Goal: Information Seeking & Learning: Learn about a topic

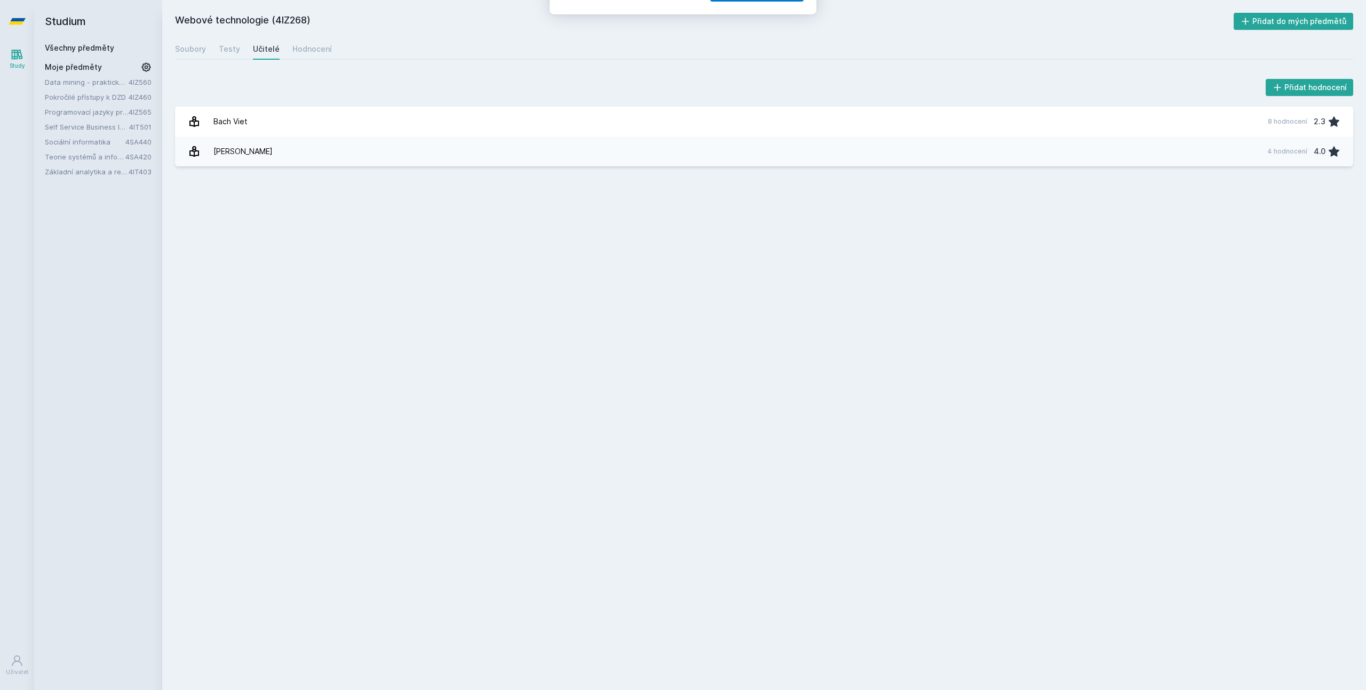
click at [685, 68] on button "Ne" at bounding box center [685, 68] width 38 height 27
click at [96, 43] on link "Všechny předměty" at bounding box center [79, 47] width 69 height 9
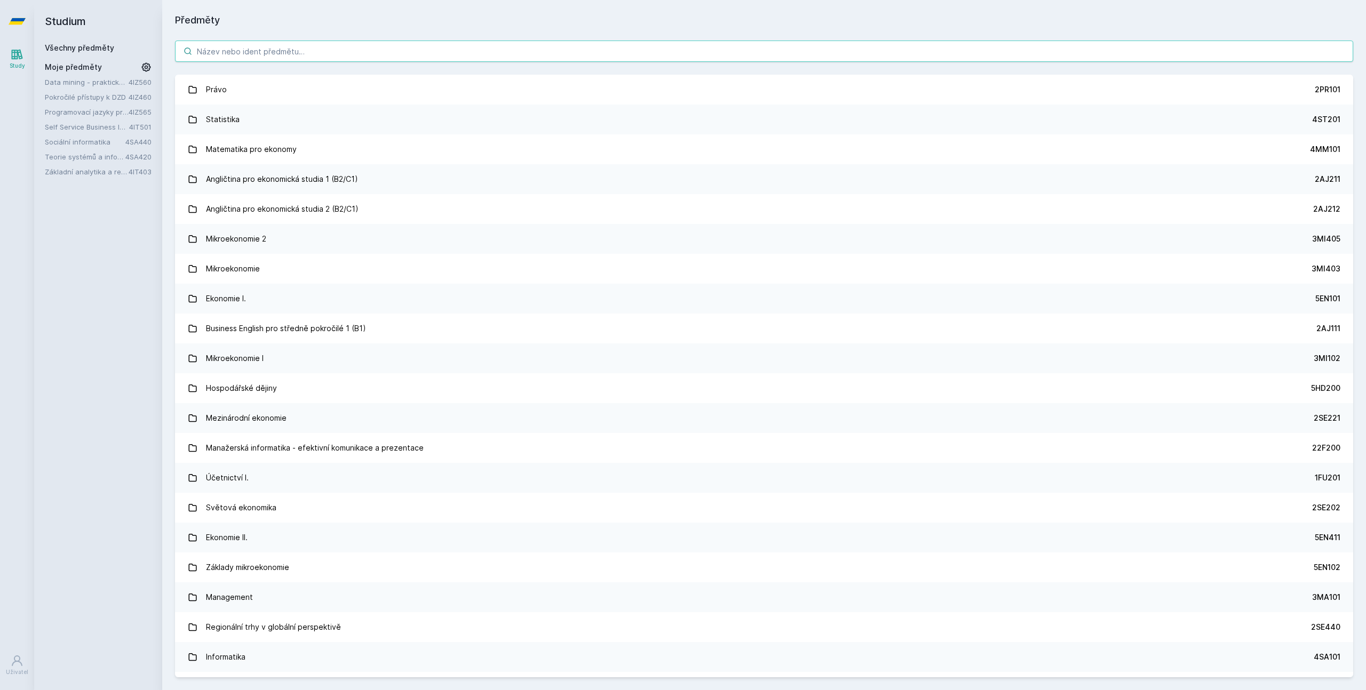
click at [264, 54] on input "search" at bounding box center [764, 51] width 1178 height 21
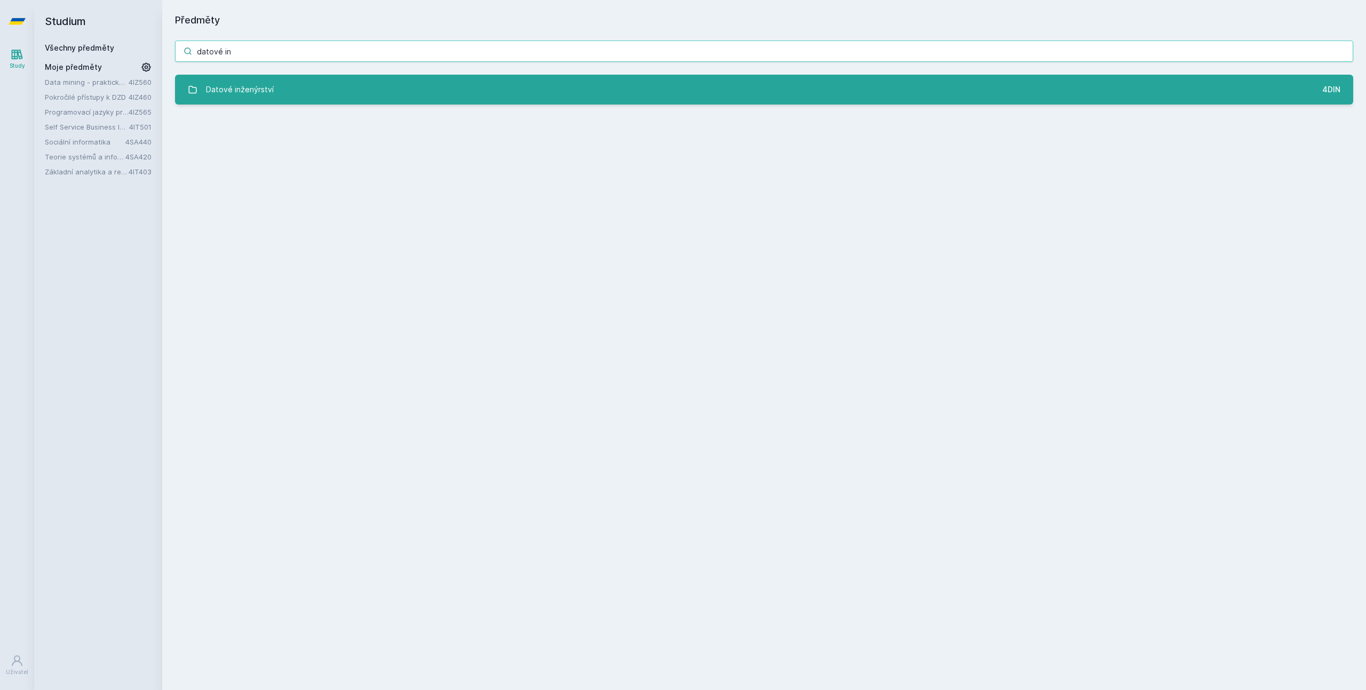
type input "datové in"
click at [210, 86] on div "Datové inženýrství" at bounding box center [240, 89] width 68 height 21
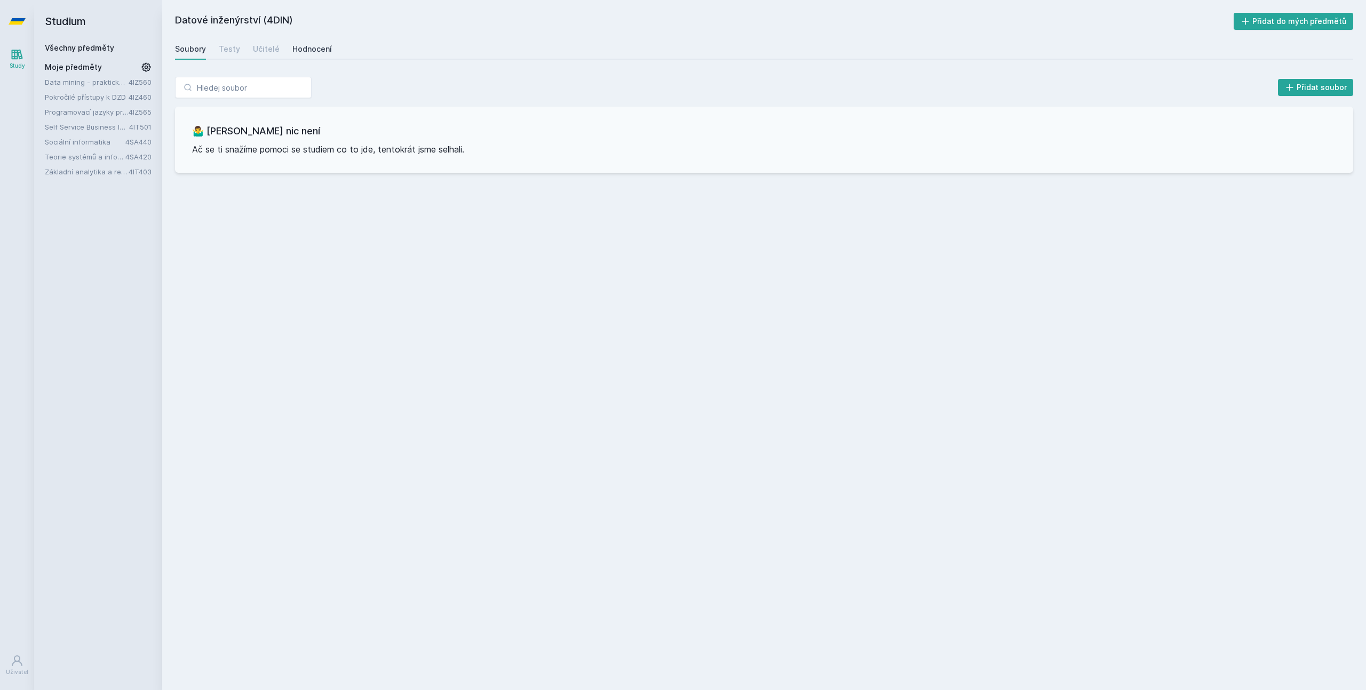
click at [304, 52] on div "Hodnocení" at bounding box center [311, 49] width 39 height 11
click at [261, 50] on div "Učitelé" at bounding box center [266, 49] width 27 height 11
click at [224, 50] on div "Testy" at bounding box center [229, 49] width 21 height 11
click at [190, 53] on div "Soubory" at bounding box center [190, 49] width 31 height 11
click at [80, 51] on link "Všechny předměty" at bounding box center [79, 47] width 69 height 9
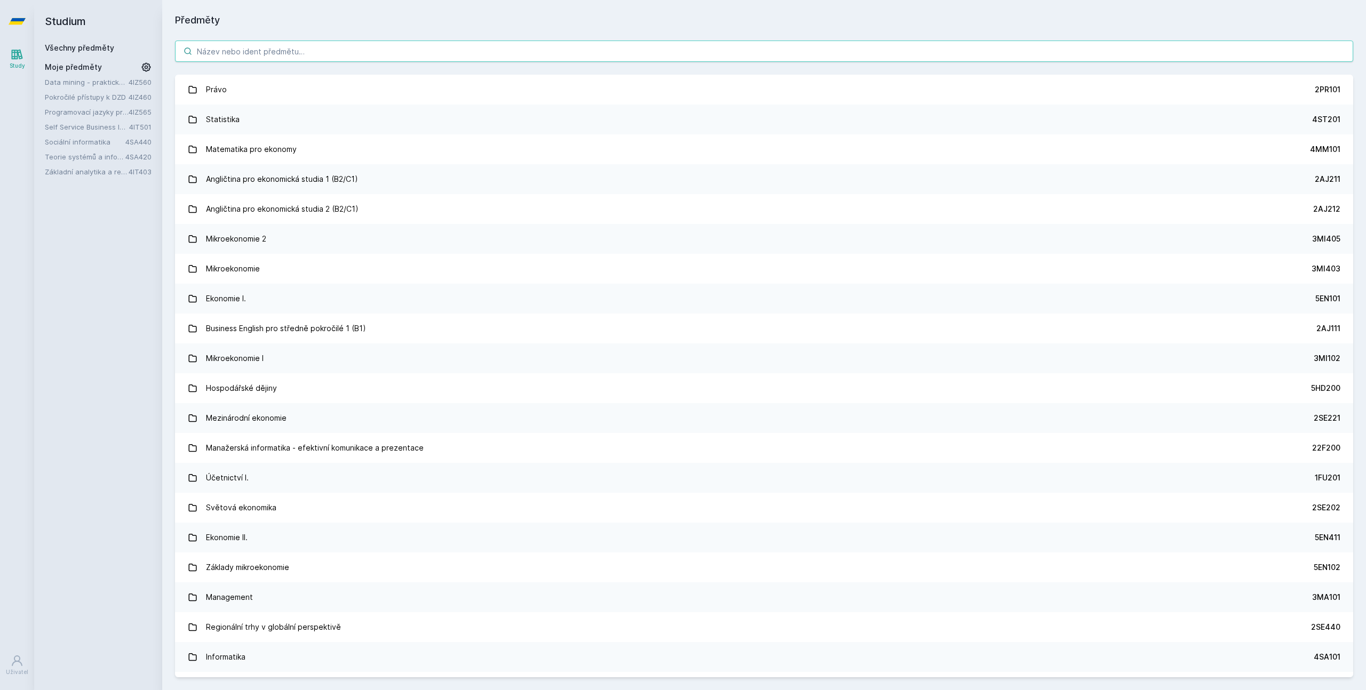
click at [237, 61] on input "search" at bounding box center [764, 51] width 1178 height 21
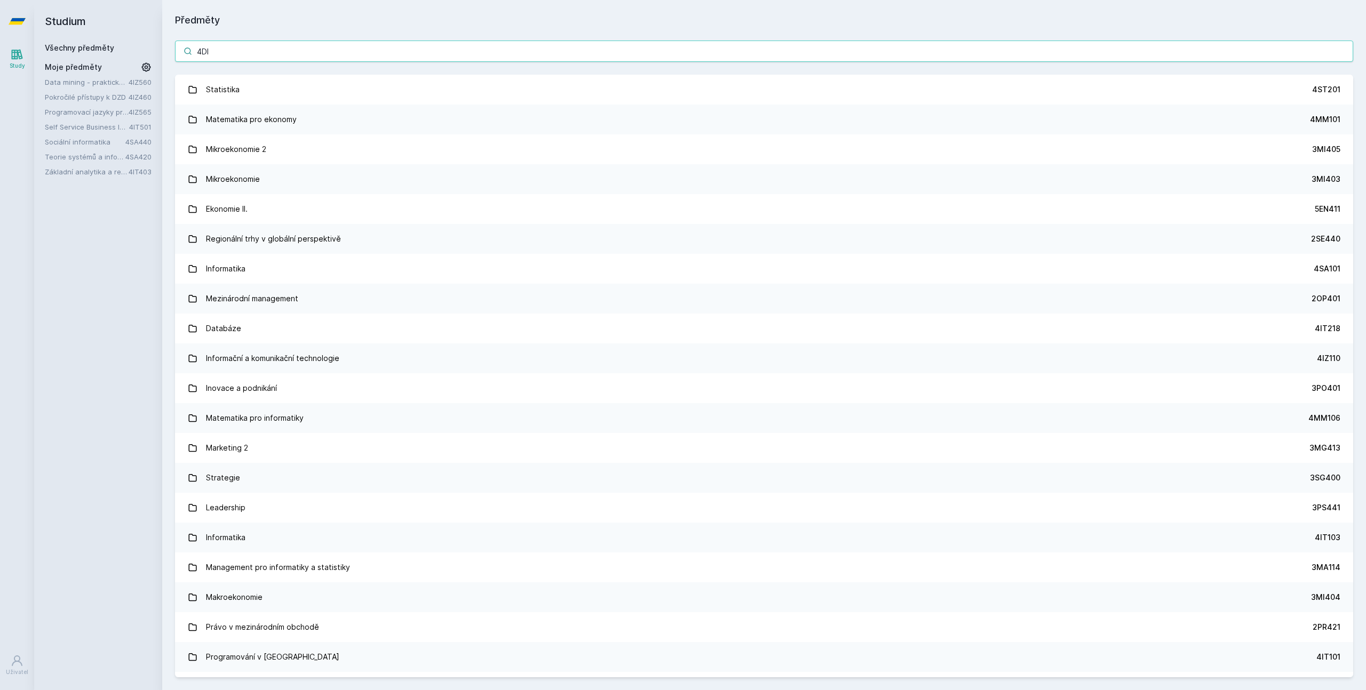
type input "4DI"
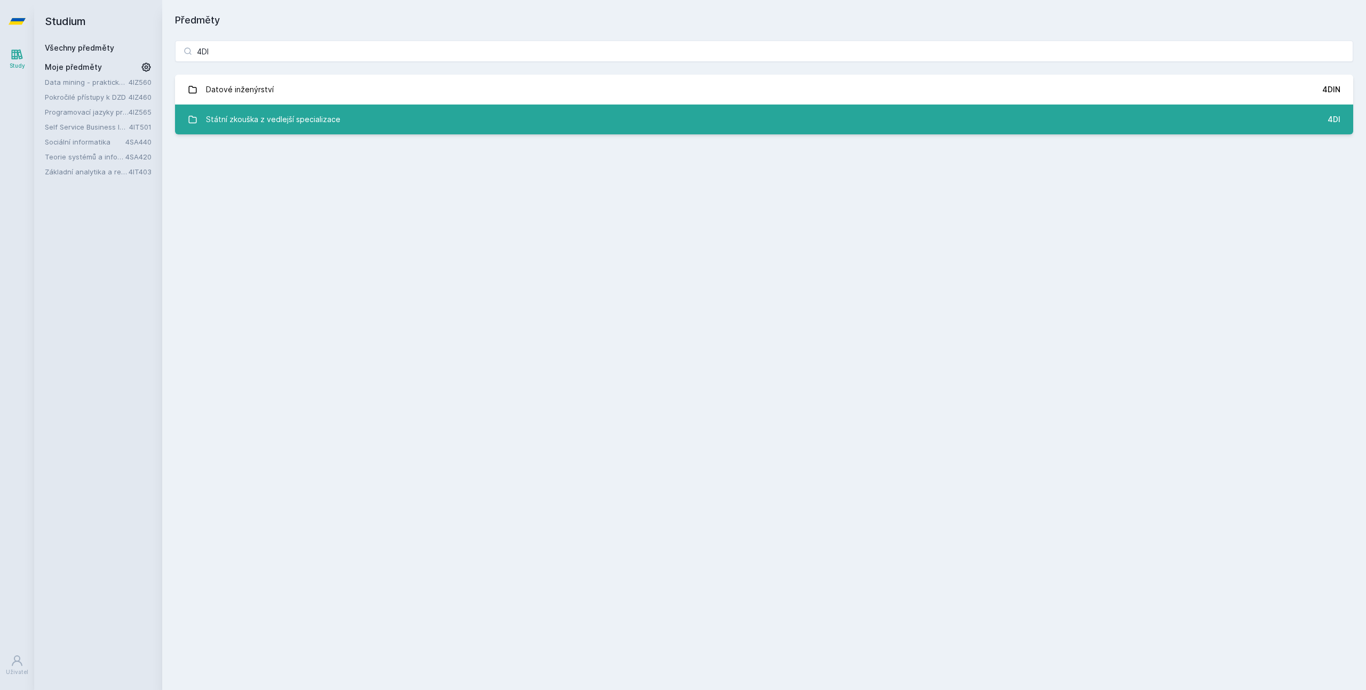
click at [271, 127] on div "Státní zkouška z vedlejší specializace" at bounding box center [273, 119] width 134 height 21
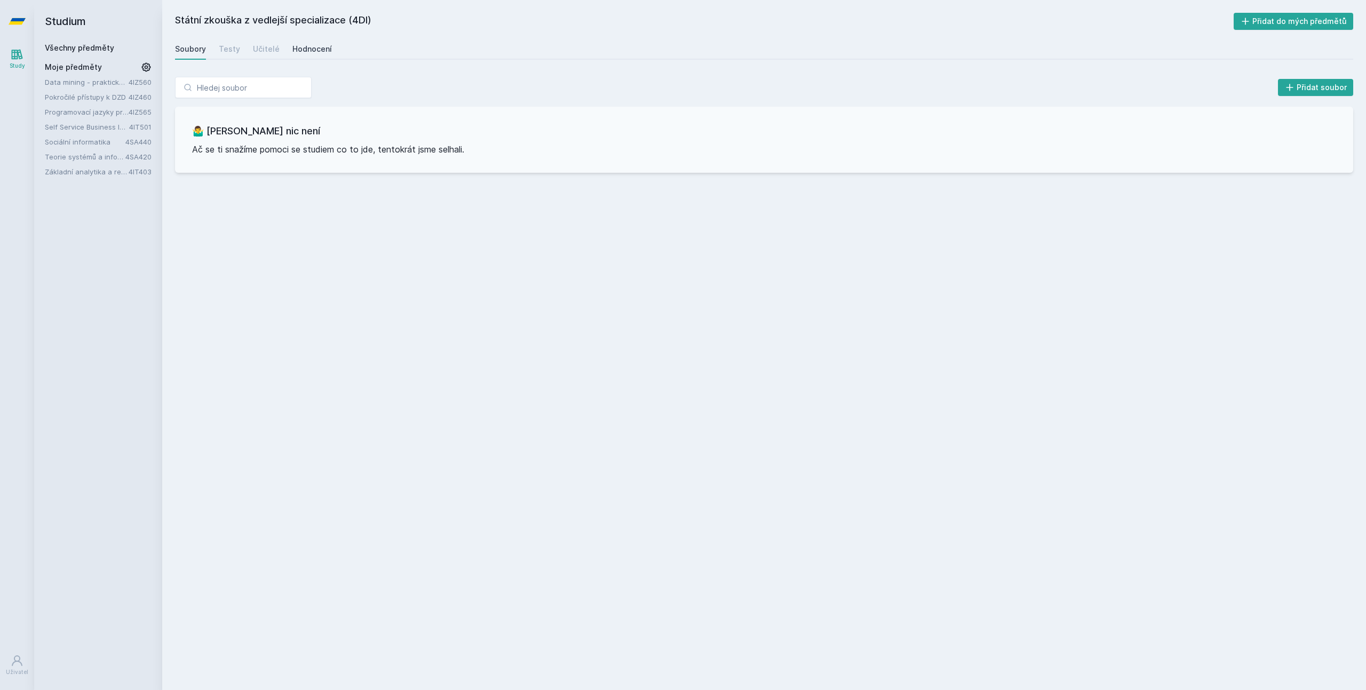
click at [310, 52] on div "Hodnocení" at bounding box center [311, 49] width 39 height 11
click at [355, 23] on h2 "Státní zkouška z vedlejší specializace (4DI)" at bounding box center [704, 21] width 1058 height 17
copy h2 "4DI"
